Goal: Task Accomplishment & Management: Manage account settings

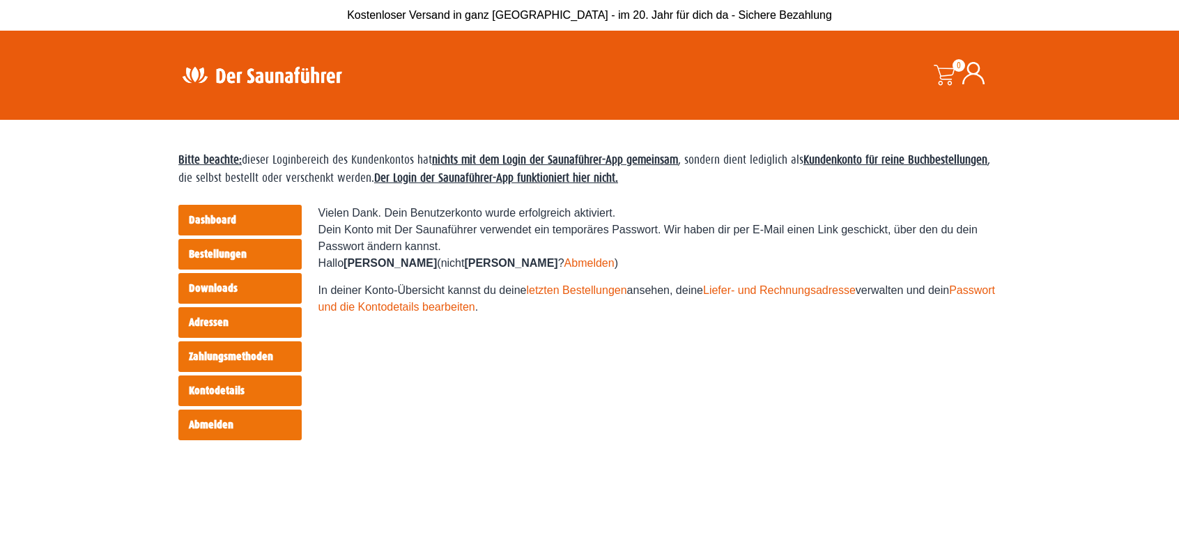
click at [244, 288] on link "Downloads" at bounding box center [239, 288] width 123 height 31
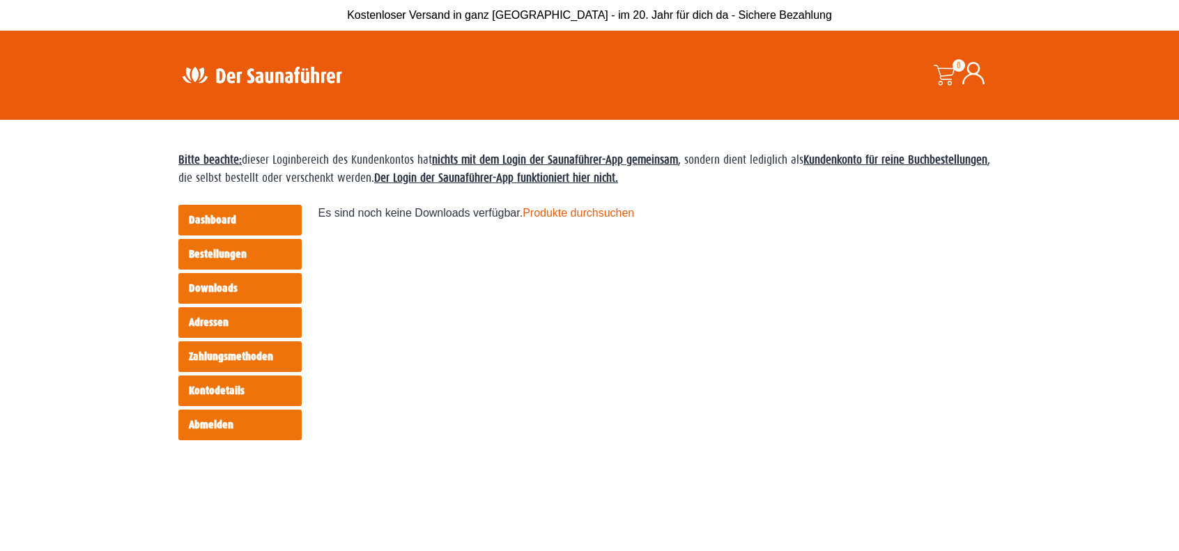
click at [247, 251] on link "Bestellungen" at bounding box center [239, 254] width 123 height 31
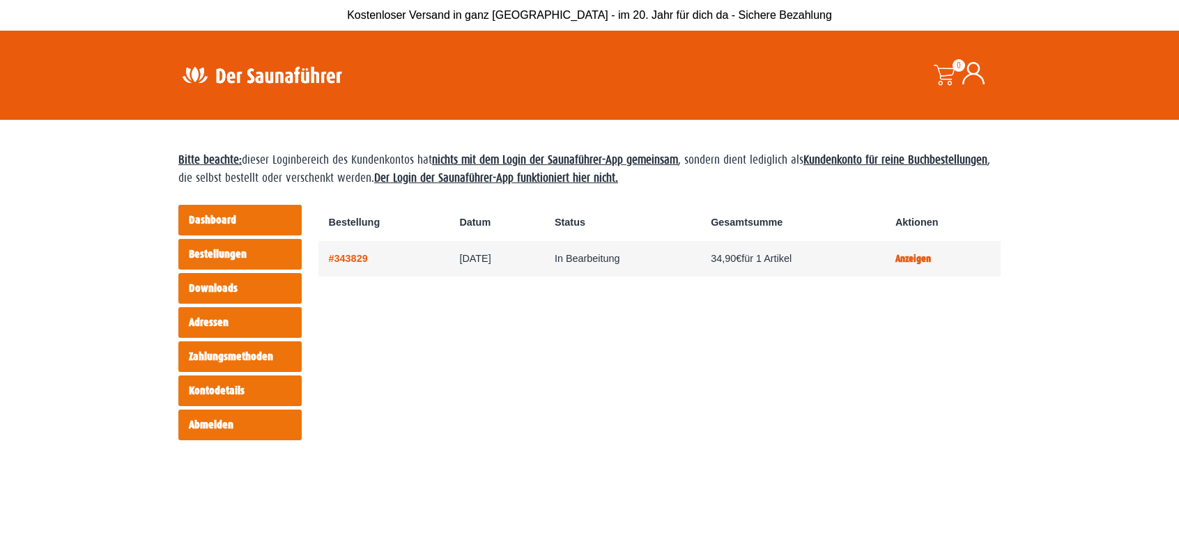
click at [232, 357] on link "Zahlungsmethoden" at bounding box center [239, 356] width 123 height 31
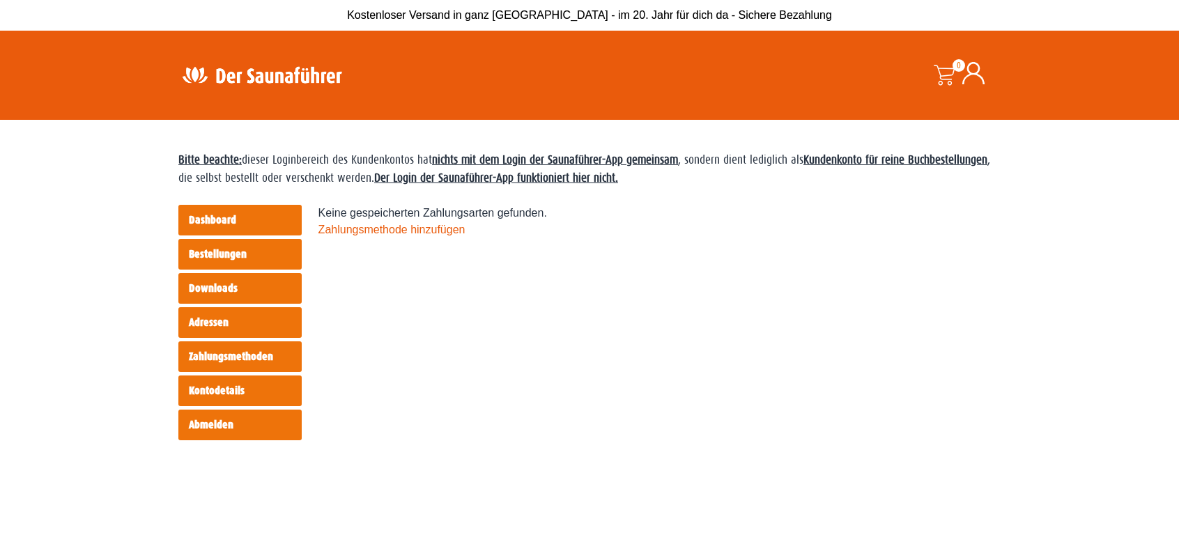
click at [217, 396] on link "Kontodetails" at bounding box center [239, 390] width 123 height 31
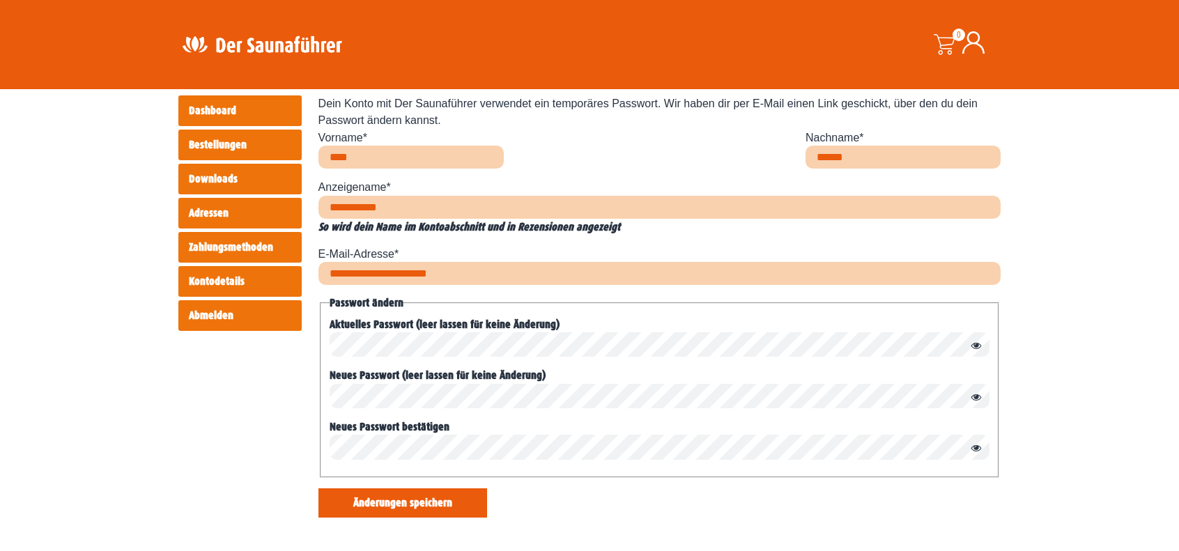
scroll to position [209, 0]
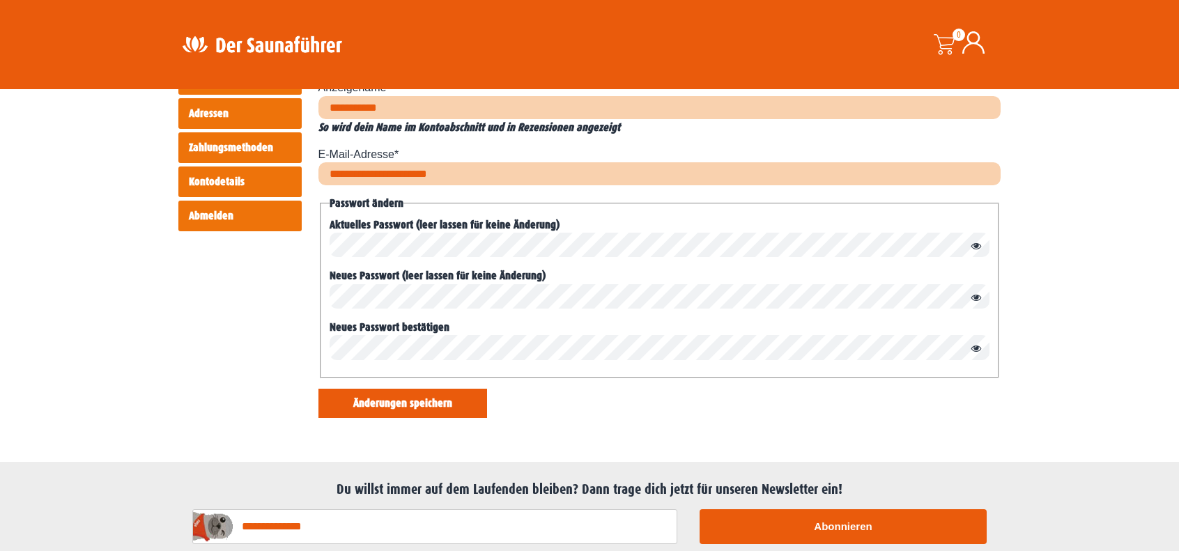
click at [223, 144] on link "Zahlungsmethoden" at bounding box center [239, 147] width 123 height 31
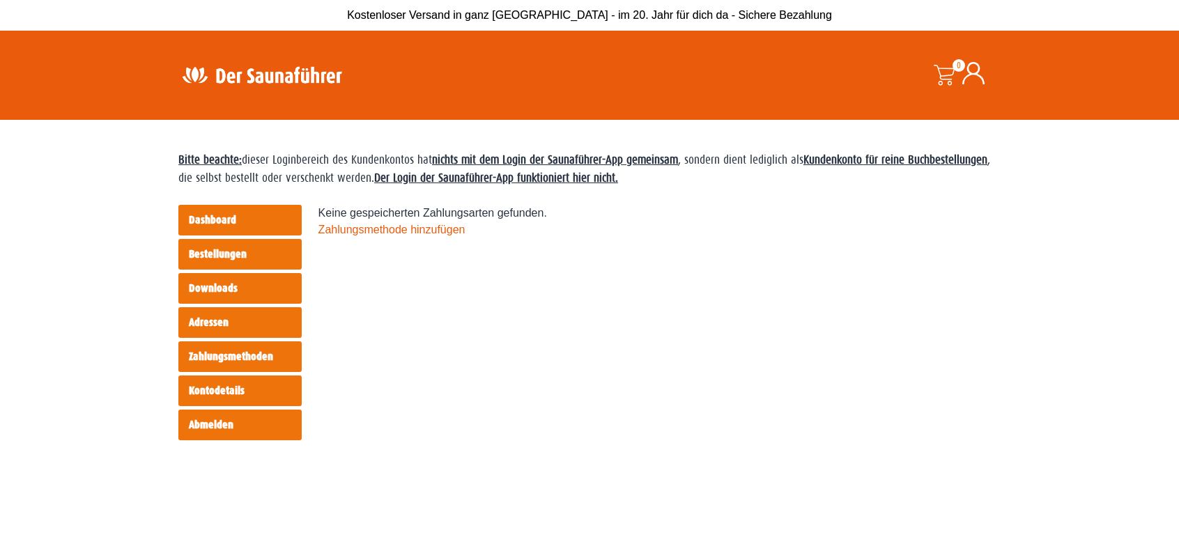
click at [977, 75] on icon at bounding box center [973, 73] width 22 height 22
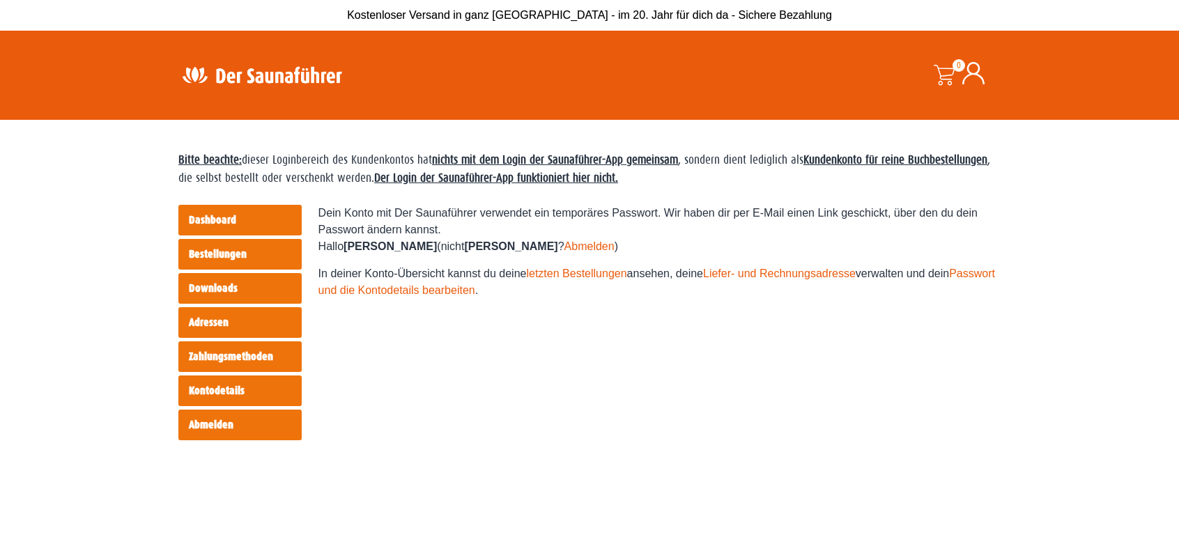
click at [215, 427] on link "Abmelden" at bounding box center [239, 425] width 123 height 31
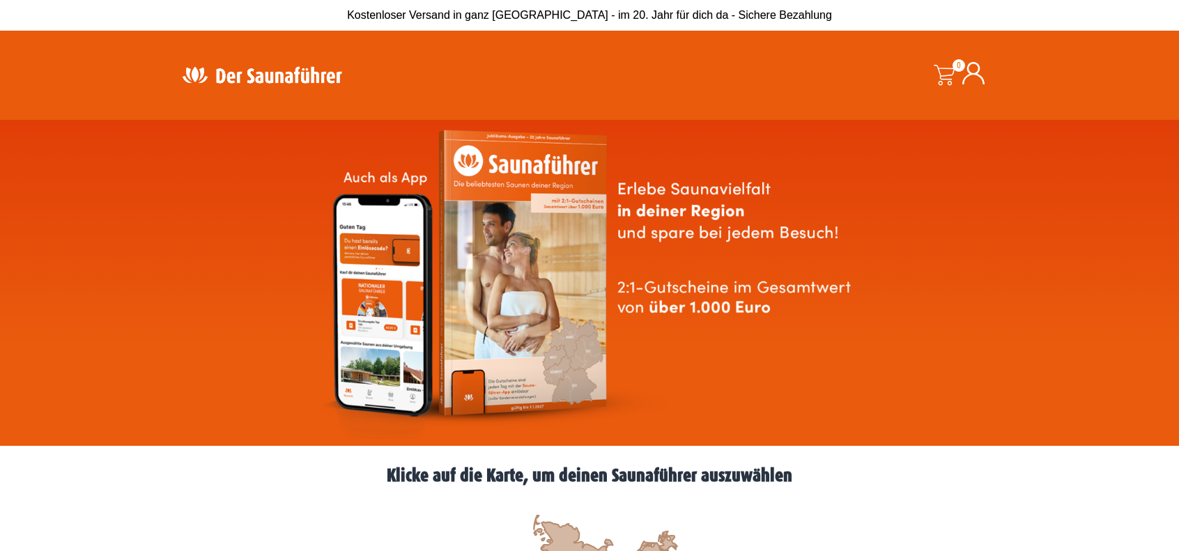
click at [977, 74] on icon at bounding box center [973, 73] width 22 height 22
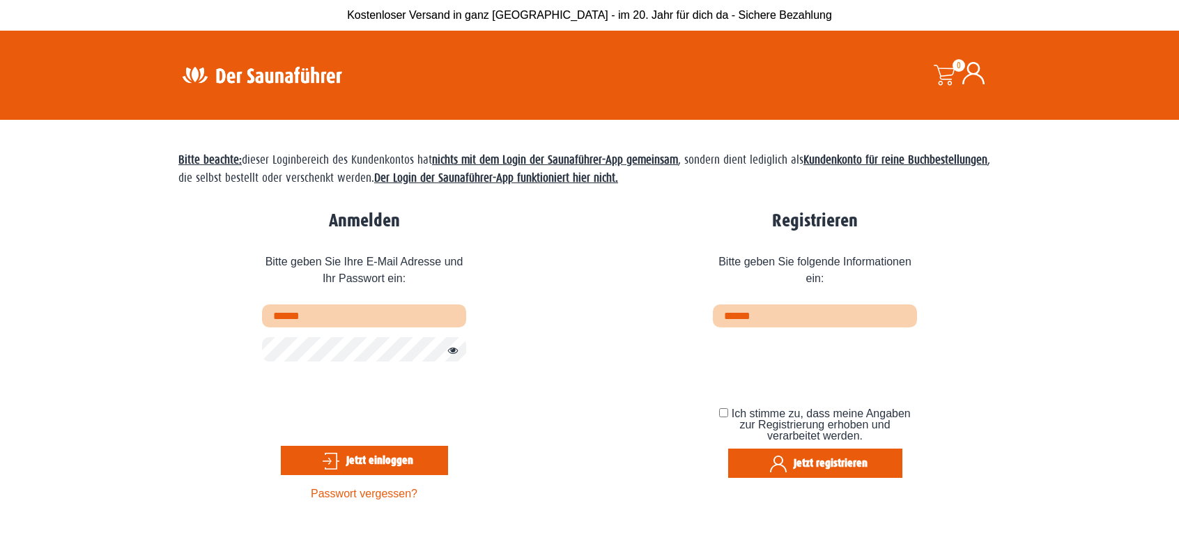
click at [426, 313] on input "text" at bounding box center [364, 315] width 204 height 23
type input "**********"
click at [366, 463] on button "Jetzt einloggen" at bounding box center [364, 460] width 167 height 29
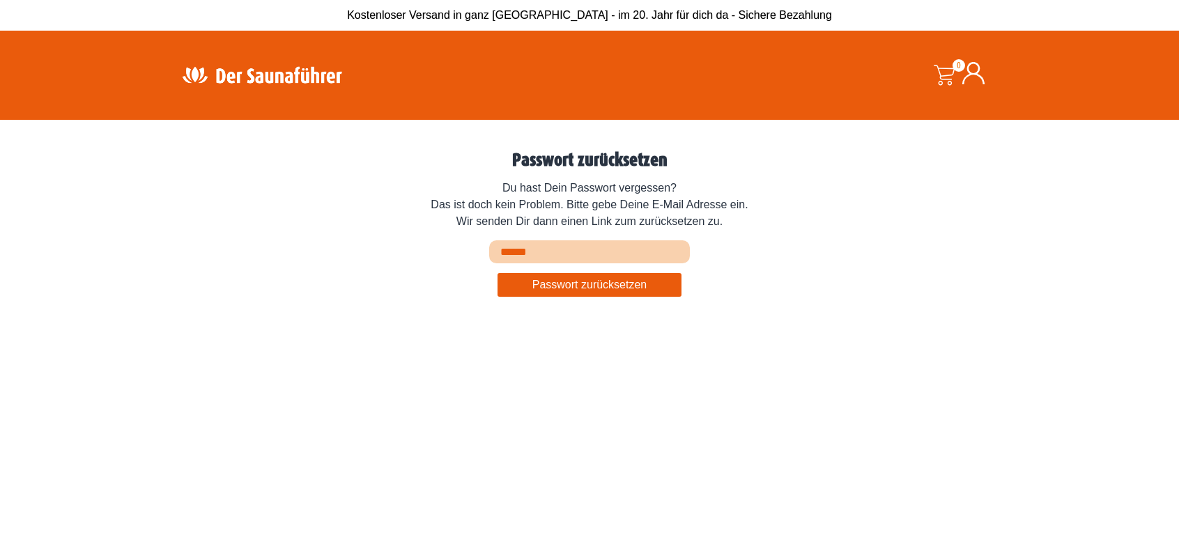
click at [564, 256] on input "Email Address or Username" at bounding box center [589, 251] width 201 height 23
type input "**********"
click at [546, 286] on button "Passwort zurücksetzen" at bounding box center [589, 285] width 185 height 24
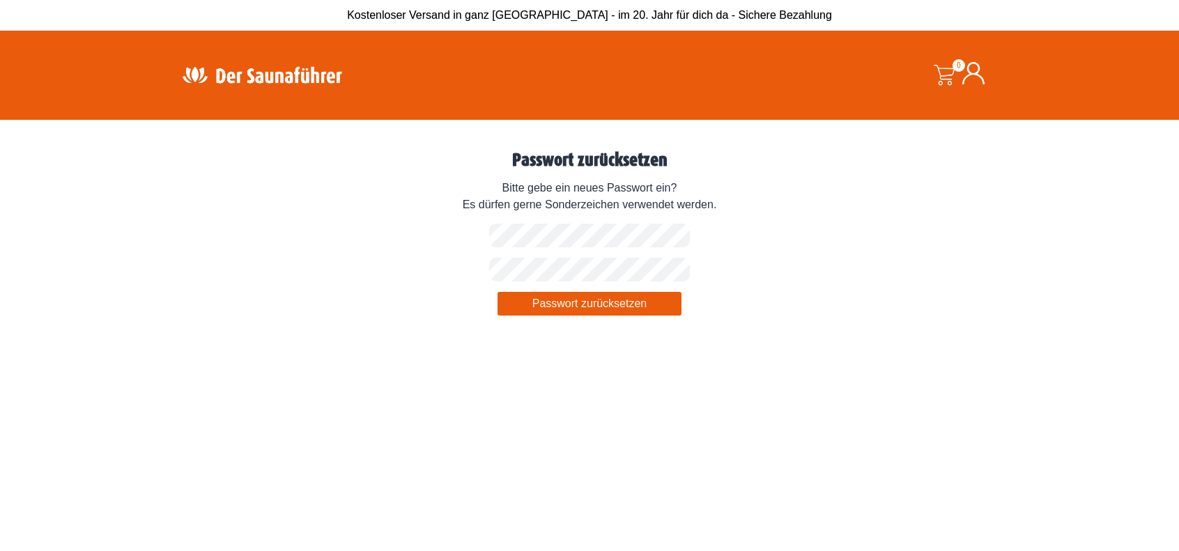
click at [578, 307] on button "Passwort zurücksetzen" at bounding box center [589, 304] width 185 height 24
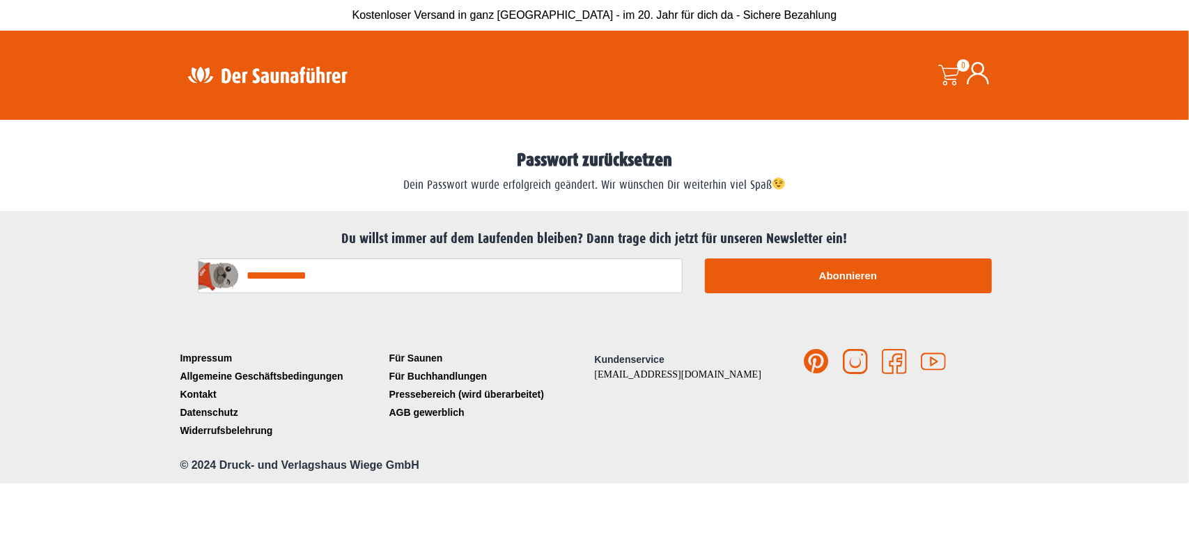
click at [986, 70] on icon at bounding box center [978, 73] width 22 height 22
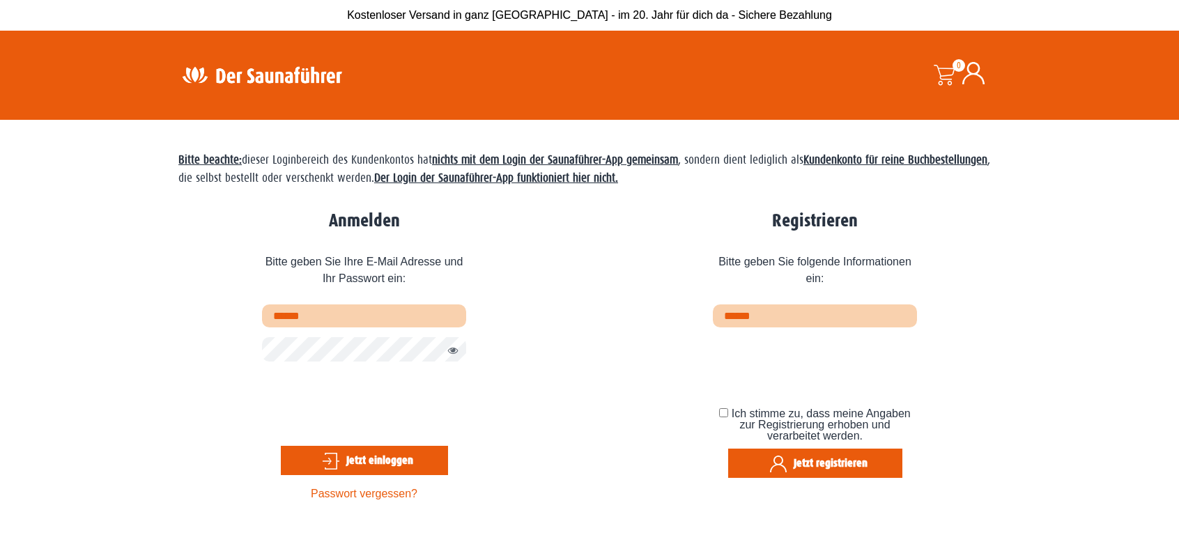
type input "**********"
click at [449, 351] on button "Passwort anzeigen" at bounding box center [449, 351] width 18 height 17
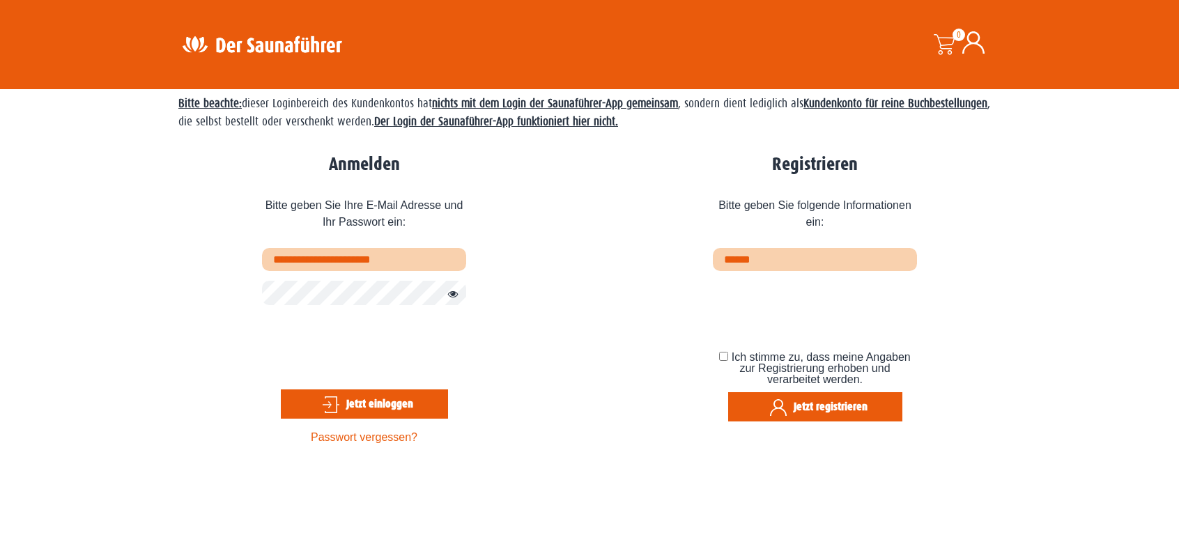
scroll to position [43, 0]
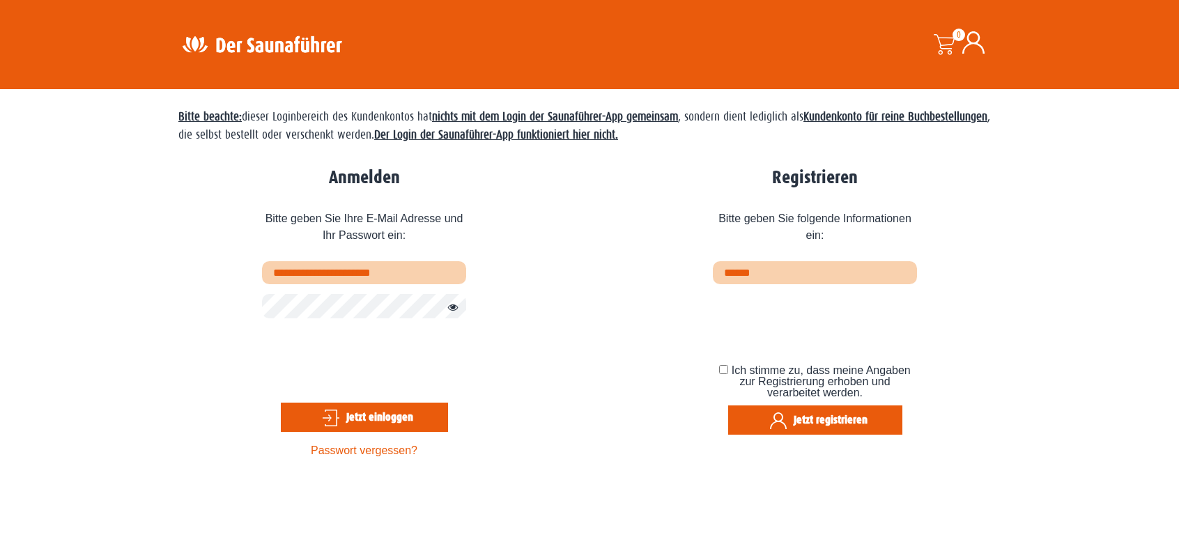
click at [350, 420] on button "Jetzt einloggen" at bounding box center [364, 417] width 167 height 29
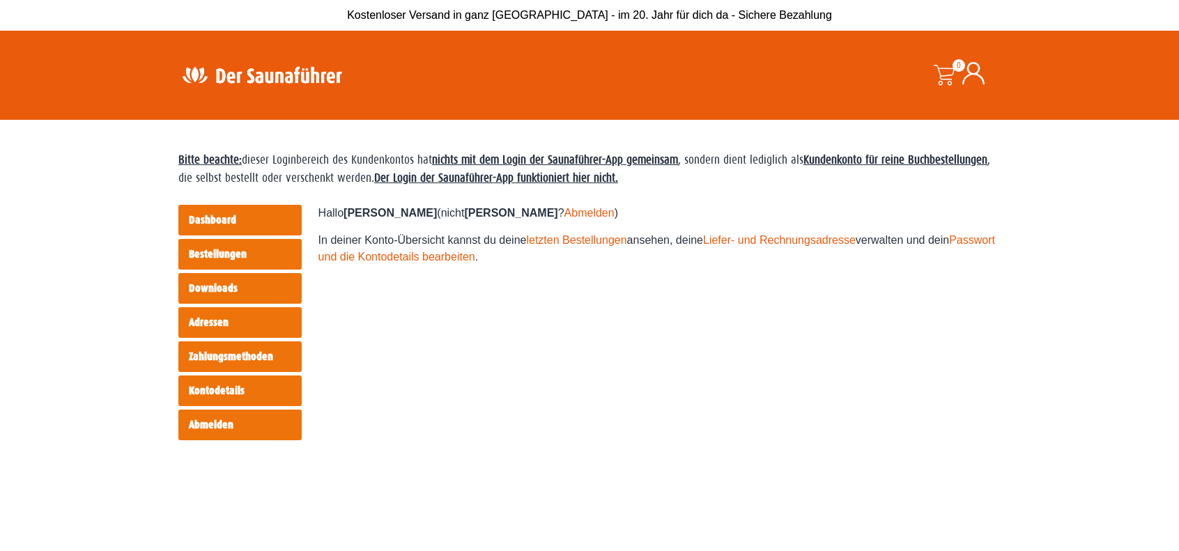
click at [242, 322] on link "Adressen" at bounding box center [239, 322] width 123 height 31
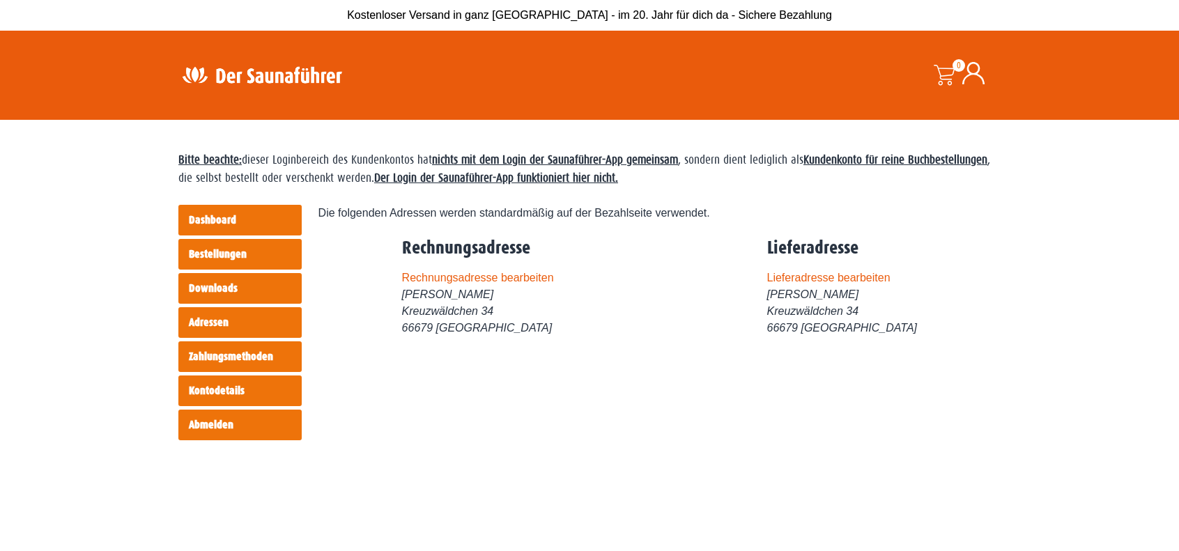
click at [228, 255] on link "Bestellungen" at bounding box center [239, 254] width 123 height 31
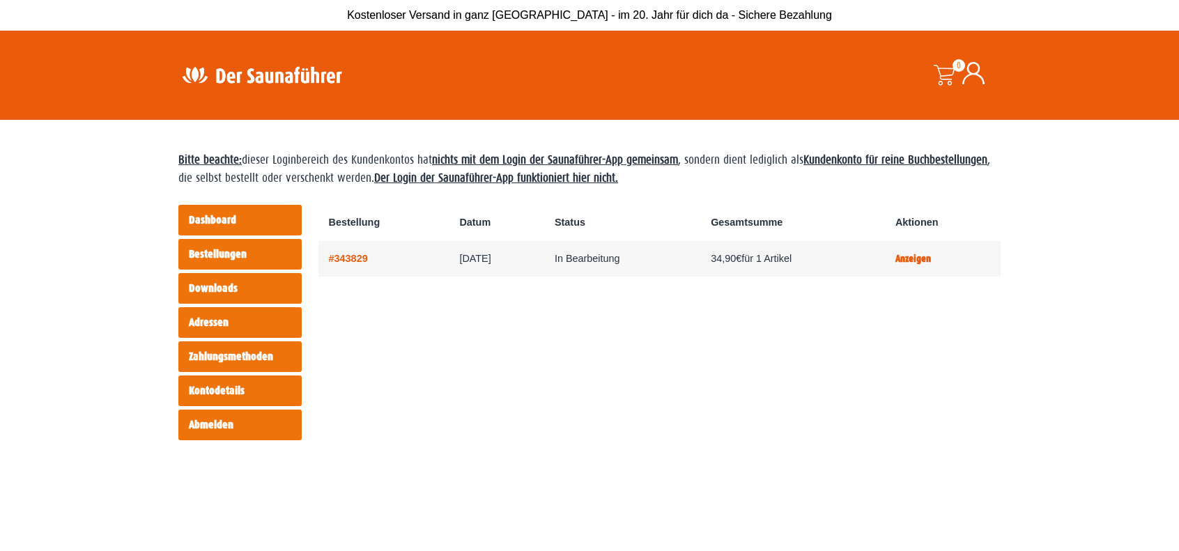
click at [222, 214] on link "Dashboard" at bounding box center [239, 220] width 123 height 31
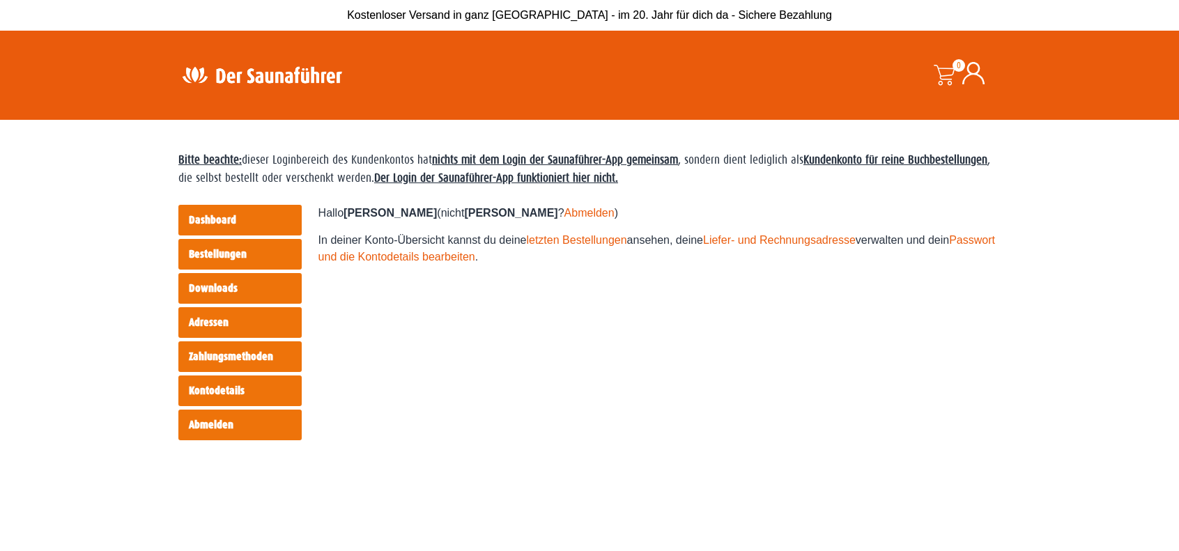
click at [472, 181] on strong "Der Login der Saunaführer-App funktioniert hier nicht." at bounding box center [496, 177] width 244 height 13
click at [978, 70] on icon at bounding box center [973, 73] width 22 height 22
click at [235, 80] on img at bounding box center [261, 74] width 181 height 27
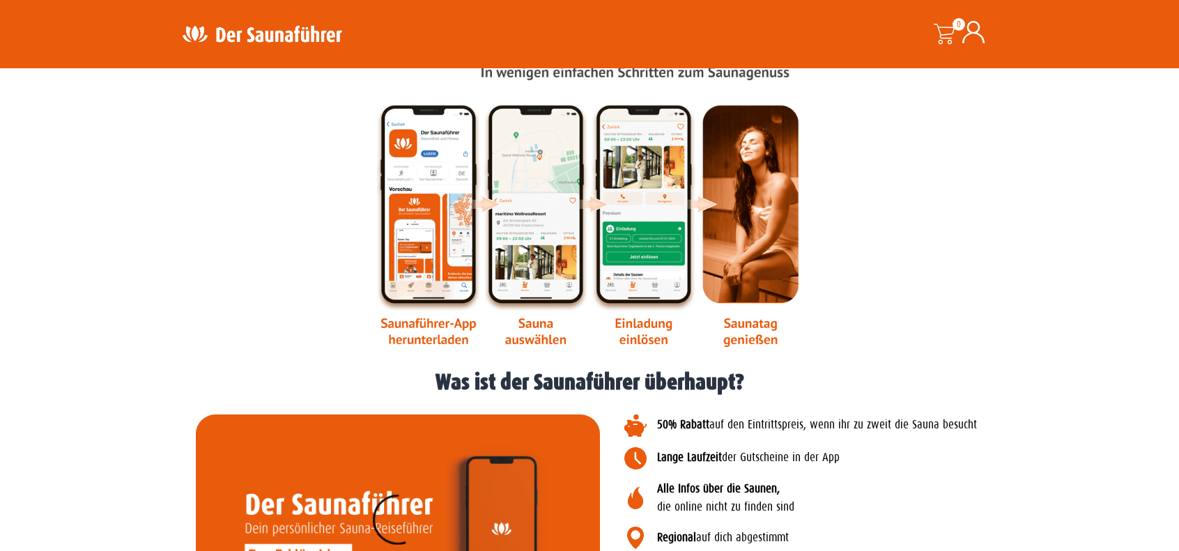
scroll to position [1672, 0]
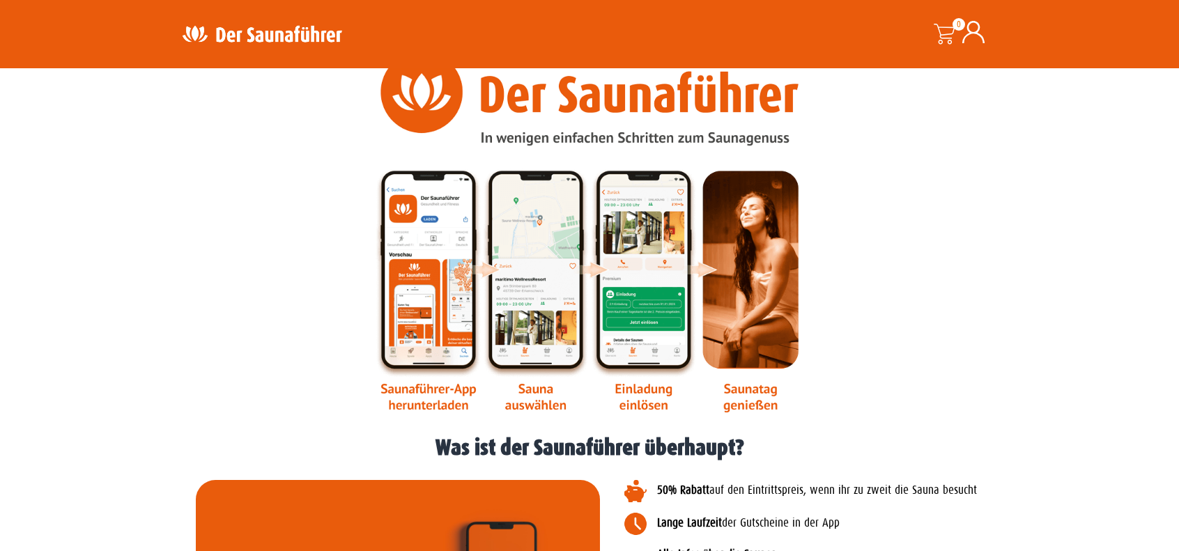
click at [430, 391] on img at bounding box center [589, 232] width 429 height 362
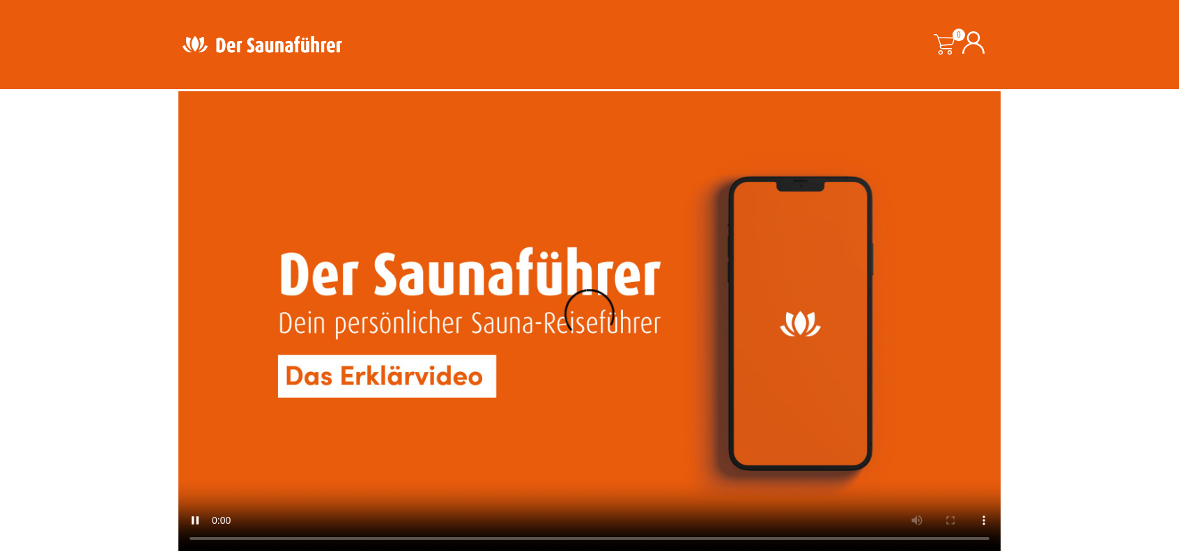
scroll to position [1184, 0]
